Goal: Find contact information: Find contact information

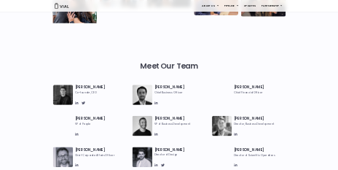
scroll to position [583, 0]
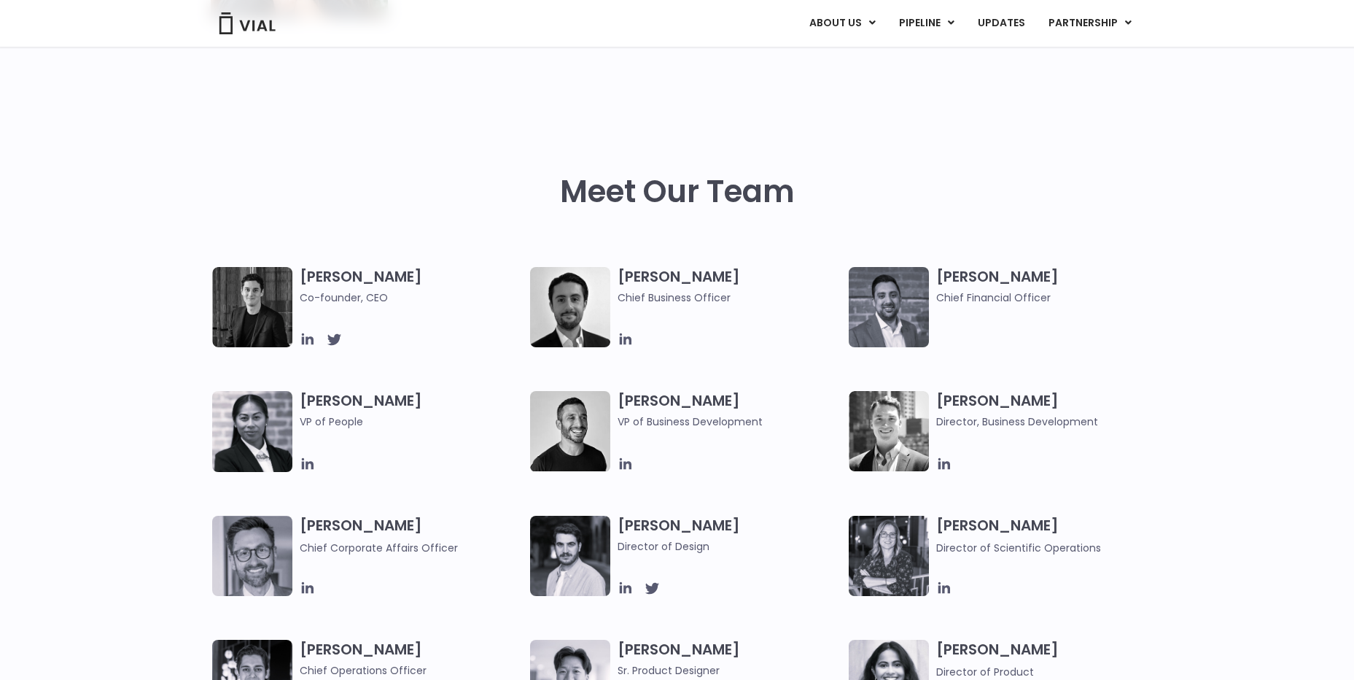
click at [309, 273] on h3 "[PERSON_NAME] Co-founder, CEO" at bounding box center [412, 286] width 224 height 39
click at [277, 279] on img at bounding box center [252, 307] width 80 height 80
click at [266, 289] on img at bounding box center [252, 307] width 80 height 80
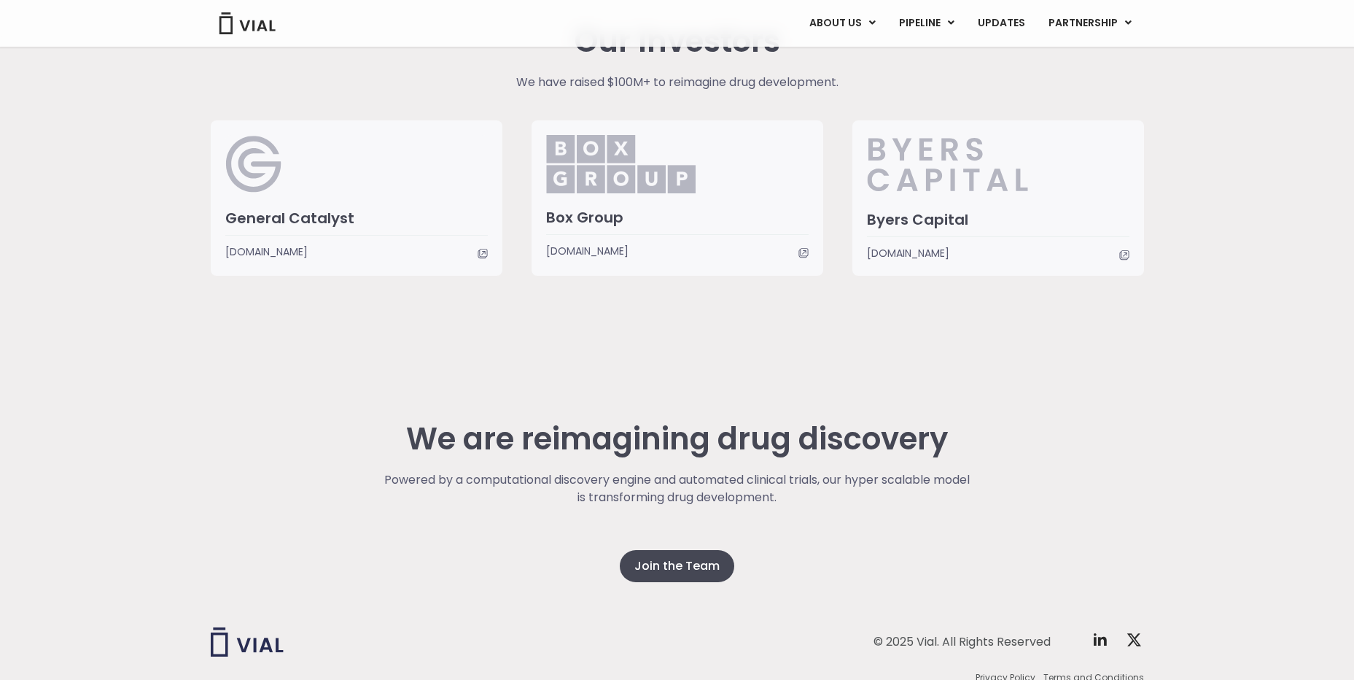
scroll to position [3434, 0]
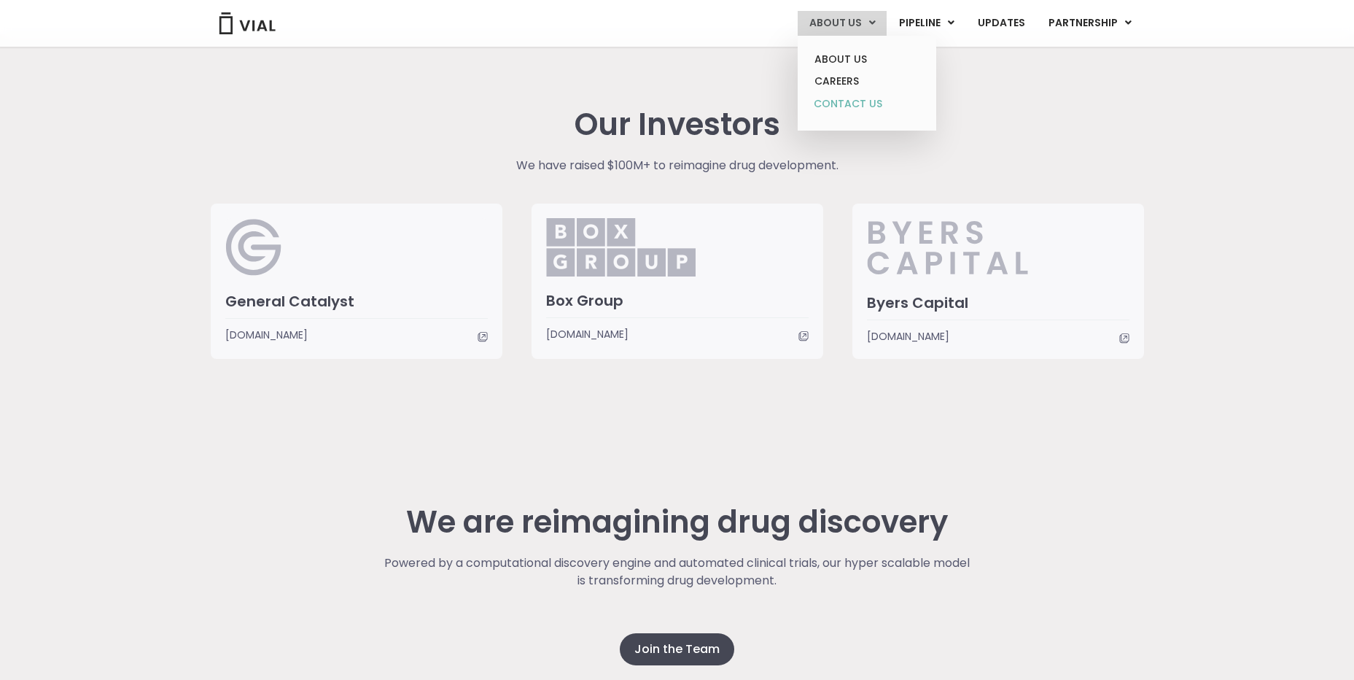
click at [861, 98] on link "CONTACT US" at bounding box center [867, 104] width 128 height 23
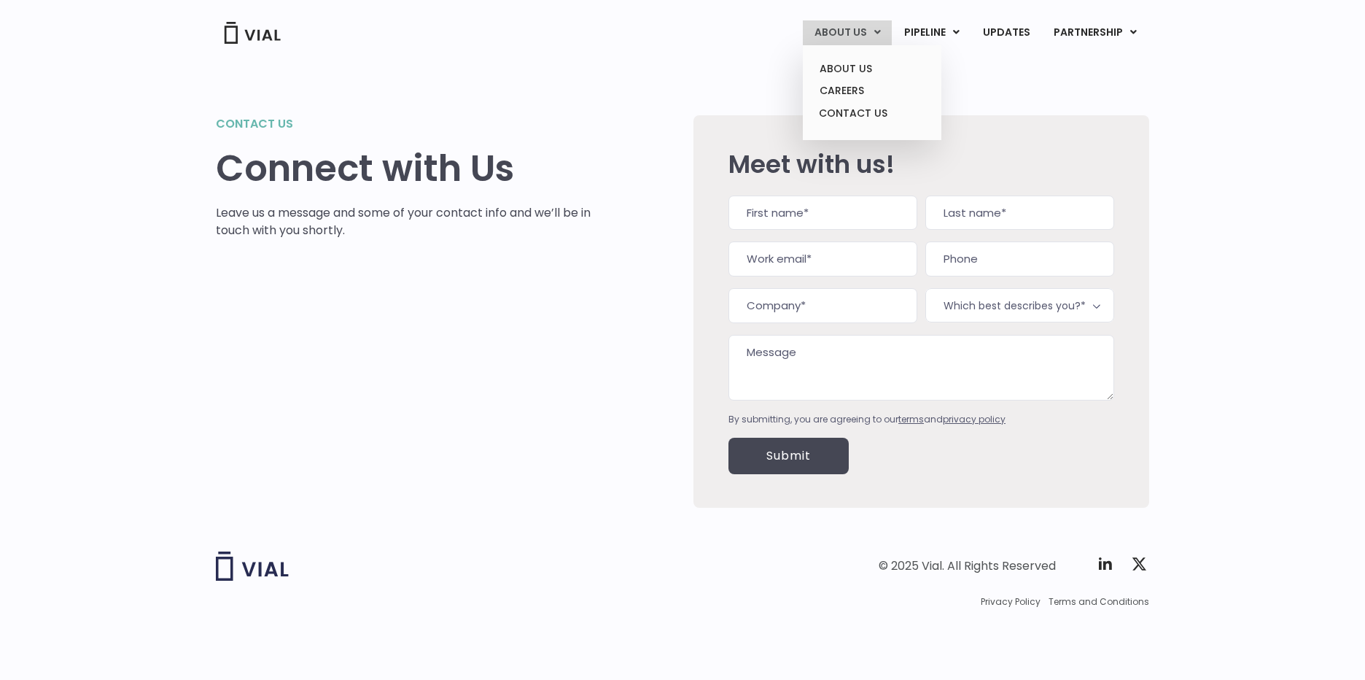
click at [833, 38] on link "ABOUT US" at bounding box center [847, 32] width 89 height 25
click at [825, 90] on link "CAREERS" at bounding box center [872, 90] width 128 height 23
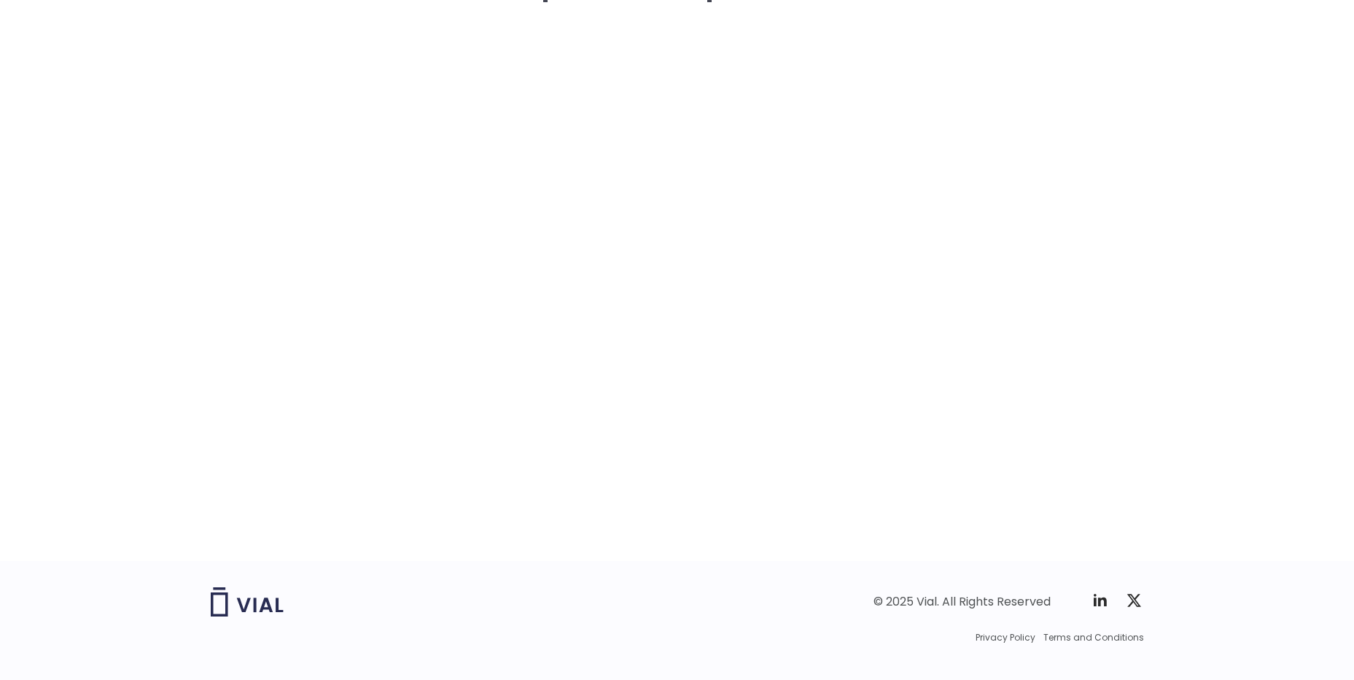
scroll to position [2179, 0]
